Goal: Information Seeking & Learning: Learn about a topic

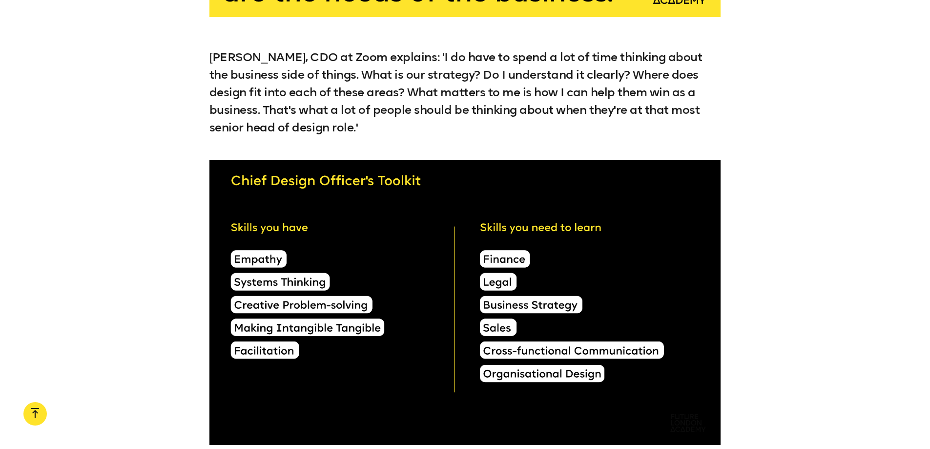
scroll to position [4686, 0]
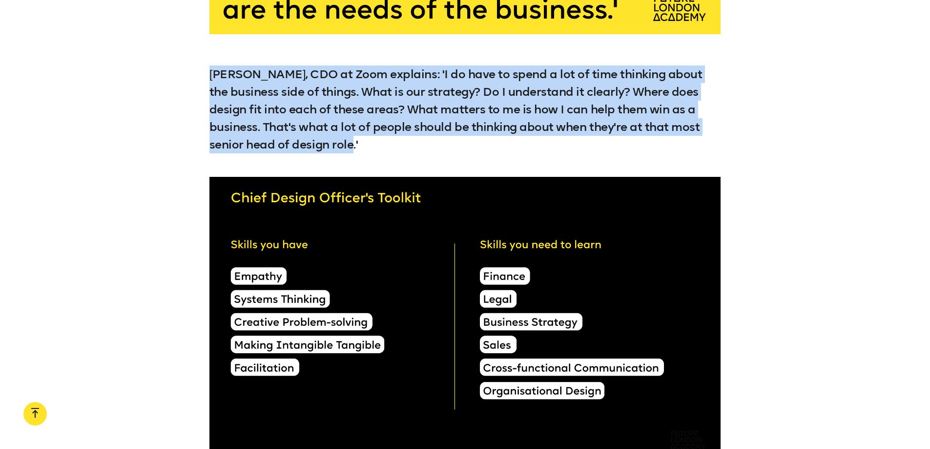
drag, startPoint x: 282, startPoint y: 152, endPoint x: 207, endPoint y: 86, distance: 99.2
click at [207, 86] on div "[PERSON_NAME], CDO at Zoom explains: 'I do have to spend a lot of time thinking…" at bounding box center [465, 109] width 930 height 88
copy p "[PERSON_NAME], CDO at Zoom explains: 'I do have to spend a lot of time thinking…"
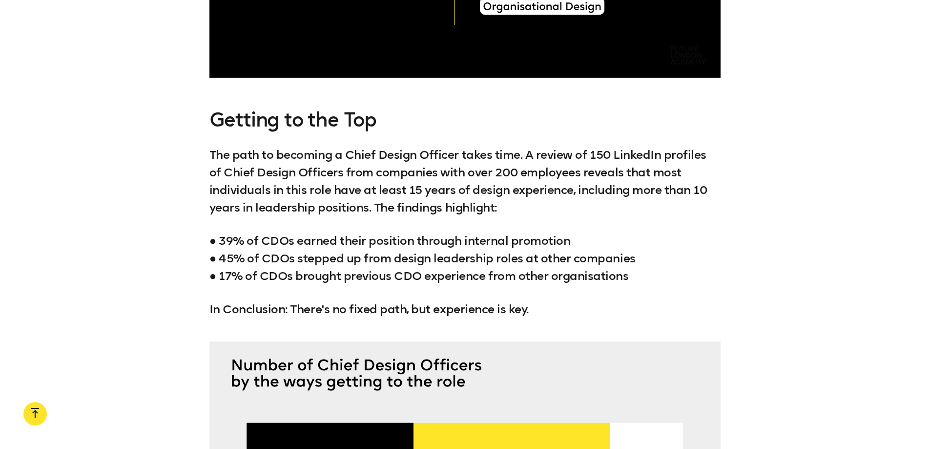
scroll to position [5077, 0]
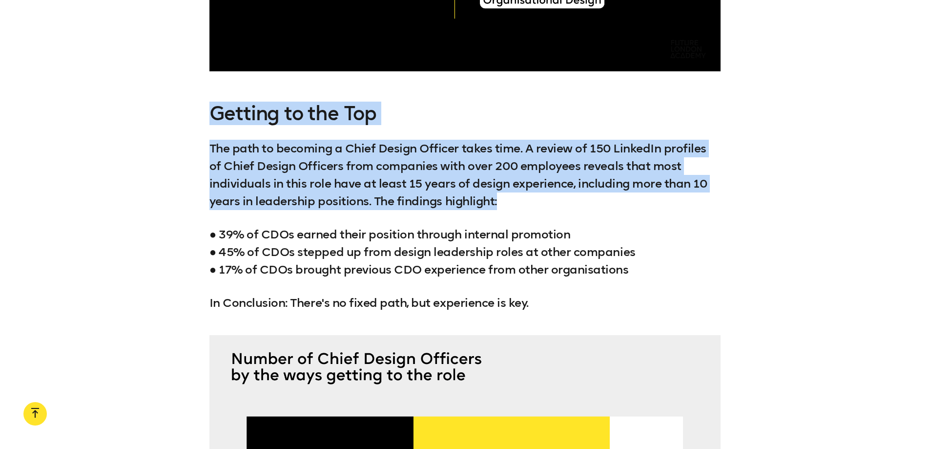
drag, startPoint x: 212, startPoint y: 123, endPoint x: 505, endPoint y: 205, distance: 304.3
click at [505, 205] on div "Getting to the Top The path to becoming a Chief Design Officer takes time. A re…" at bounding box center [465, 207] width 512 height 209
copy div "Getting to the Top The path to becoming a Chief Design Officer takes time. A re…"
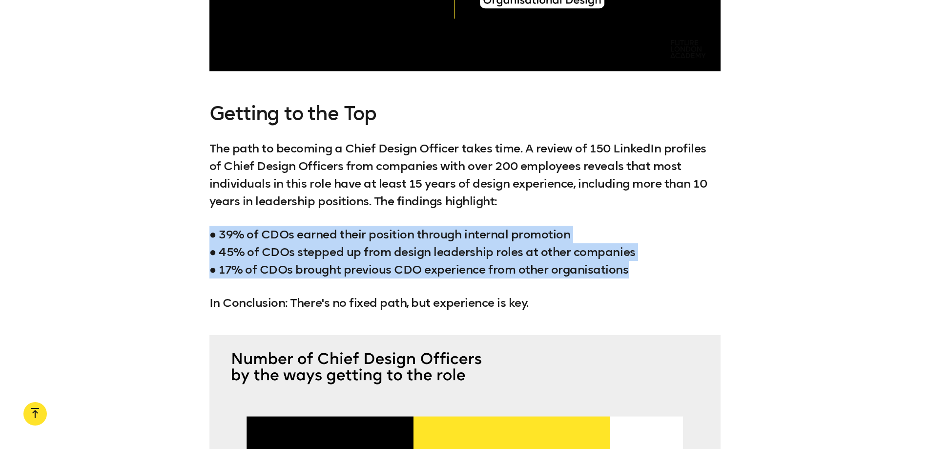
drag, startPoint x: 628, startPoint y: 273, endPoint x: 212, endPoint y: 237, distance: 418.0
click at [212, 237] on p "● 39% of CDOs earned their position through internal promotion ● 45% of CDOs st…" at bounding box center [465, 252] width 512 height 53
copy p "● 39% of CDOs earned their position through internal promotion ● 45% of CDOs st…"
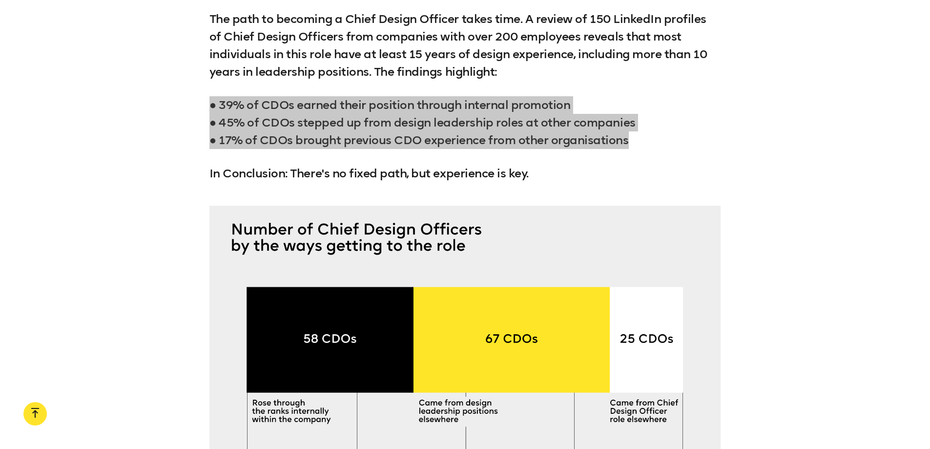
scroll to position [5223, 0]
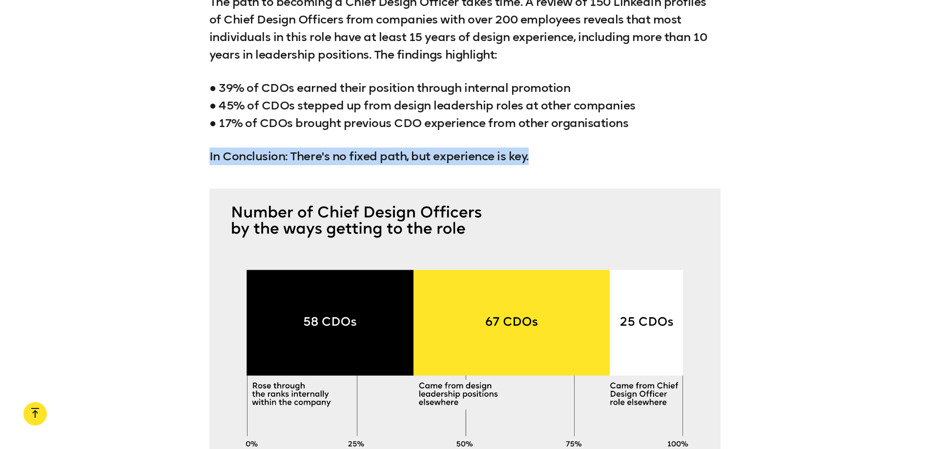
drag, startPoint x: 209, startPoint y: 164, endPoint x: 547, endPoint y: 166, distance: 337.8
click at [547, 165] on div "Getting to the Top The path to becoming a Chief Design Officer takes time. A re…" at bounding box center [465, 60] width 930 height 209
copy p "In Conclusion: There's no fixed path, but experience is key."
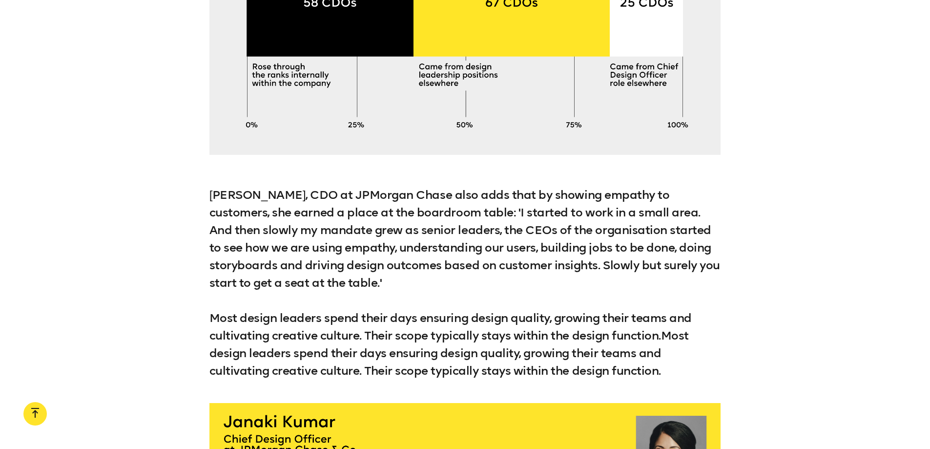
scroll to position [5614, 0]
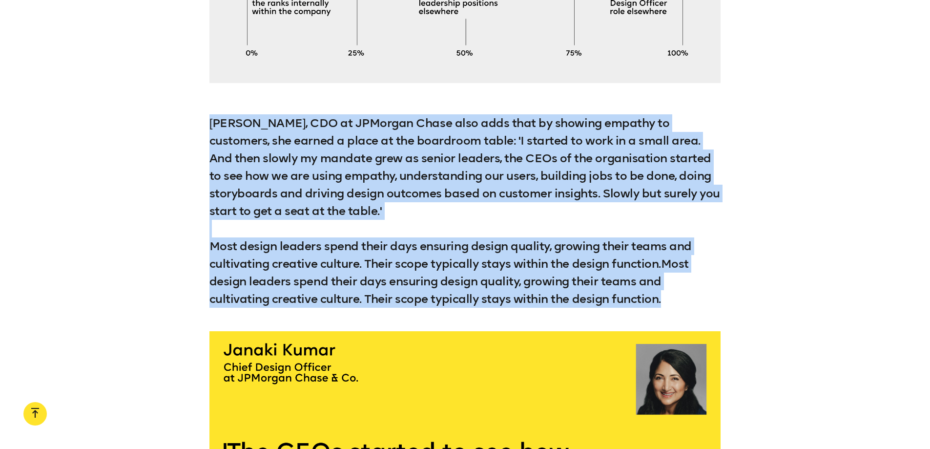
drag, startPoint x: 213, startPoint y: 128, endPoint x: 665, endPoint y: 301, distance: 483.8
click at [665, 301] on p "[PERSON_NAME], CDO at JPMorgan Chase also adds that by showing empathy to custo…" at bounding box center [465, 210] width 512 height 193
copy p "[PERSON_NAME], CDO at JPMorgan Chase also adds that by showing empathy to custo…"
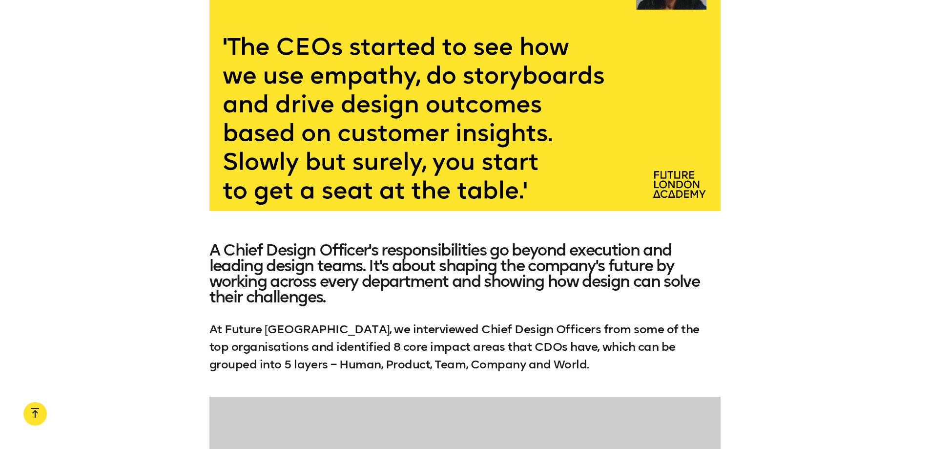
scroll to position [6053, 0]
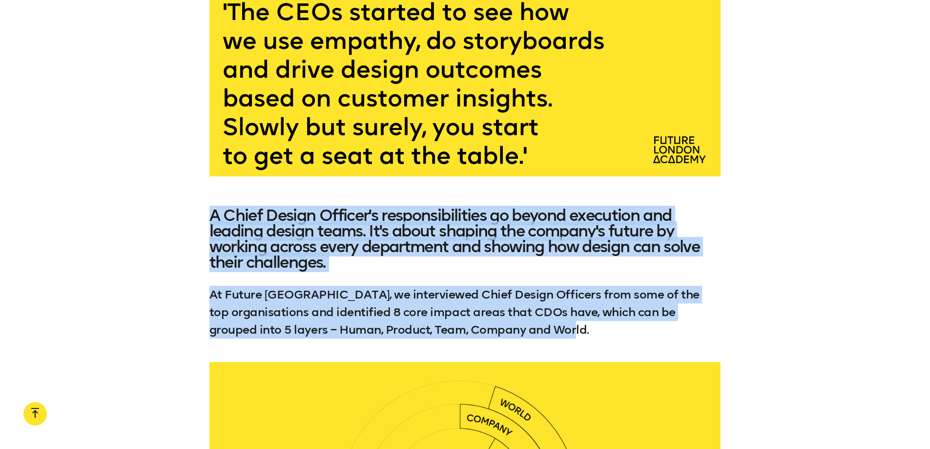
drag, startPoint x: 213, startPoint y: 218, endPoint x: 550, endPoint y: 332, distance: 355.5
click at [550, 332] on div "A Chief Design Officer's responsibilities go beyond execution and leading desig…" at bounding box center [465, 272] width 512 height 131
copy div "A Chief Design Officer's responsibilities go beyond execution and leading desig…"
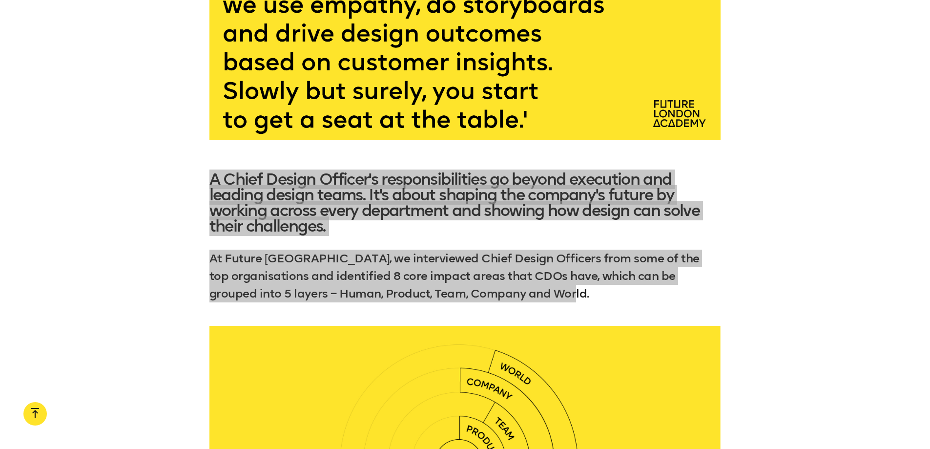
scroll to position [6151, 0]
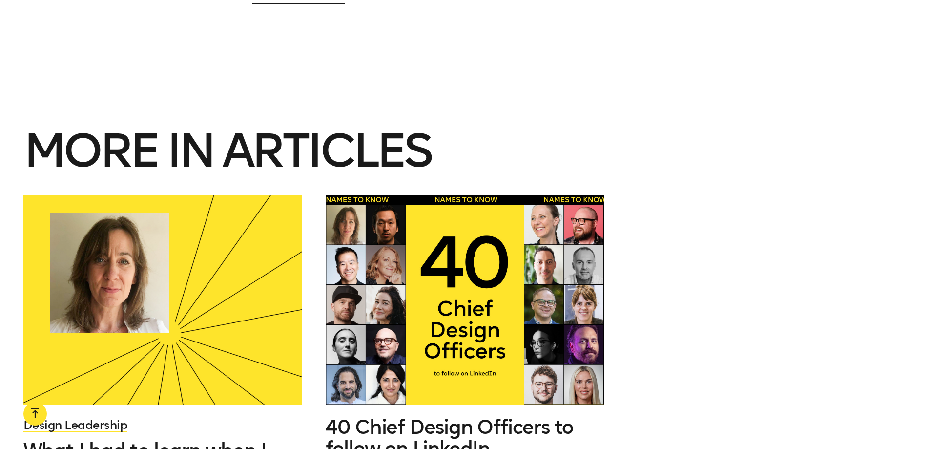
scroll to position [6785, 0]
